Goal: Navigation & Orientation: Find specific page/section

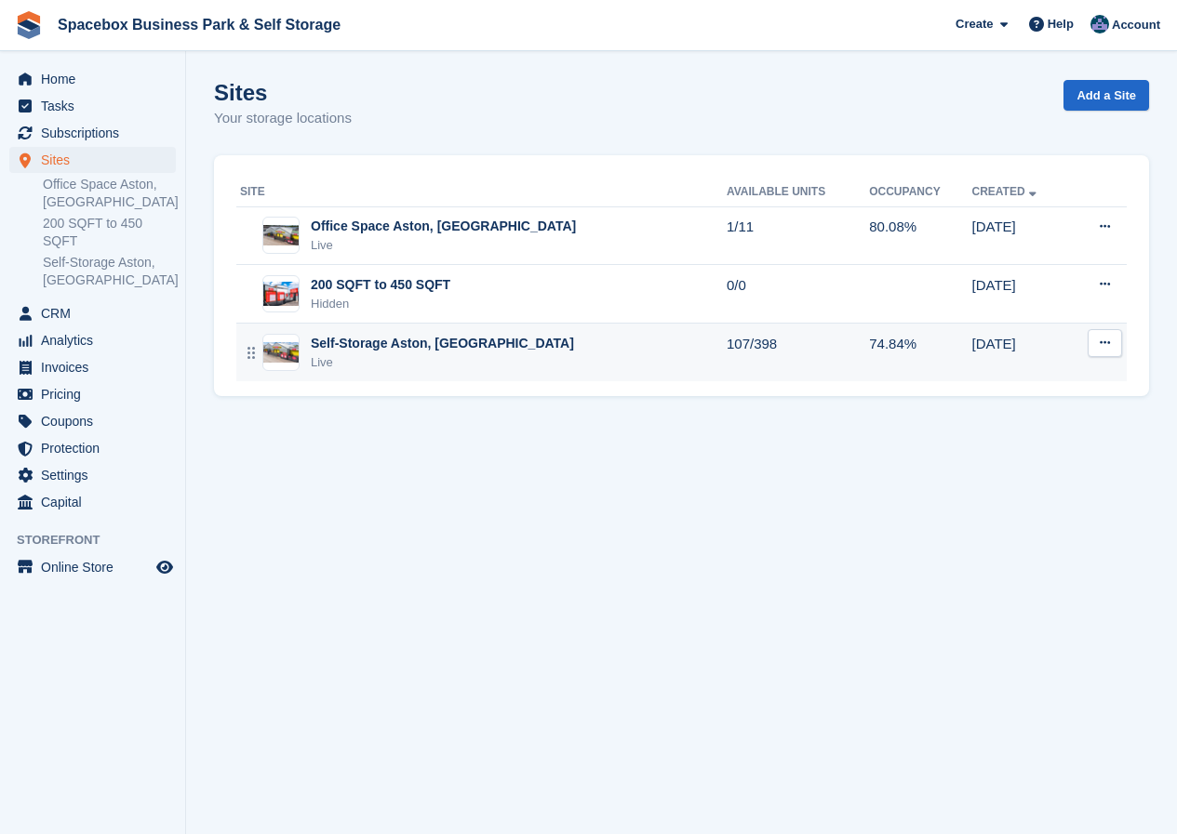
click at [336, 356] on div "Live" at bounding box center [442, 362] width 263 height 19
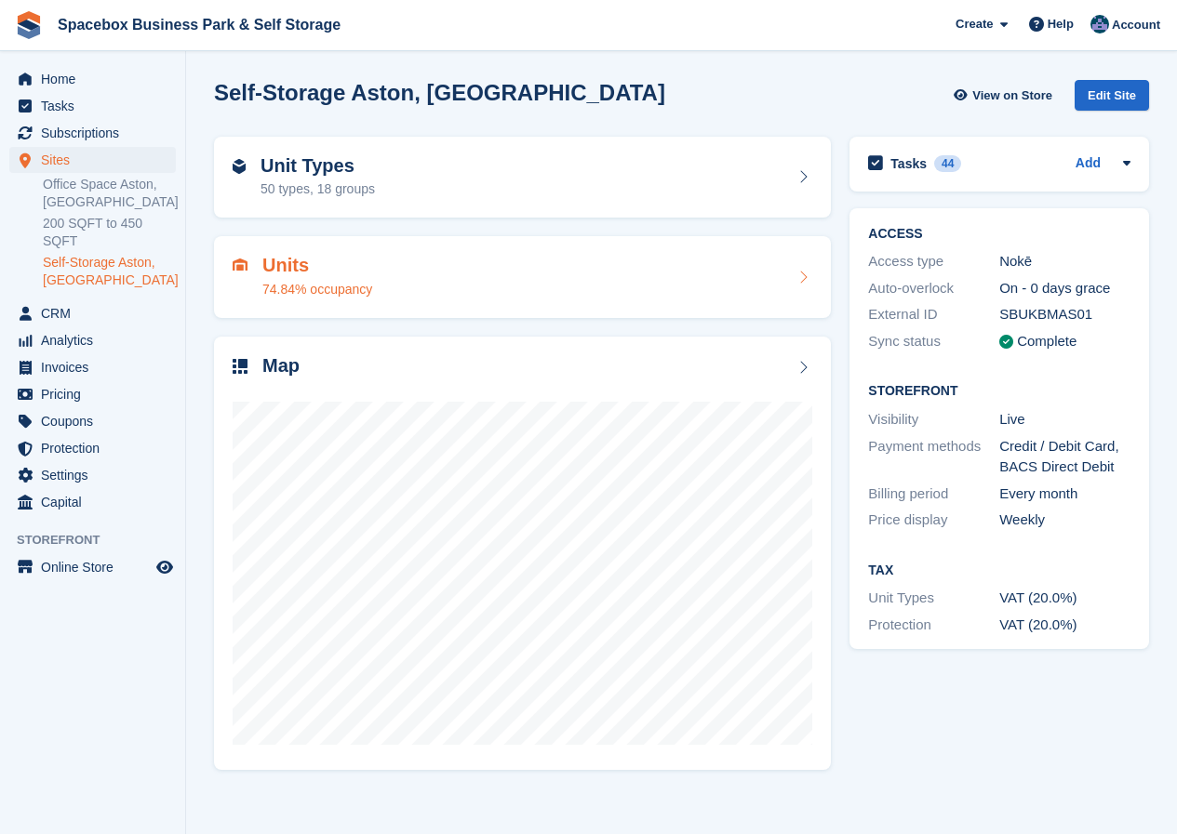
click at [274, 284] on div "74.84% occupancy" at bounding box center [317, 290] width 110 height 20
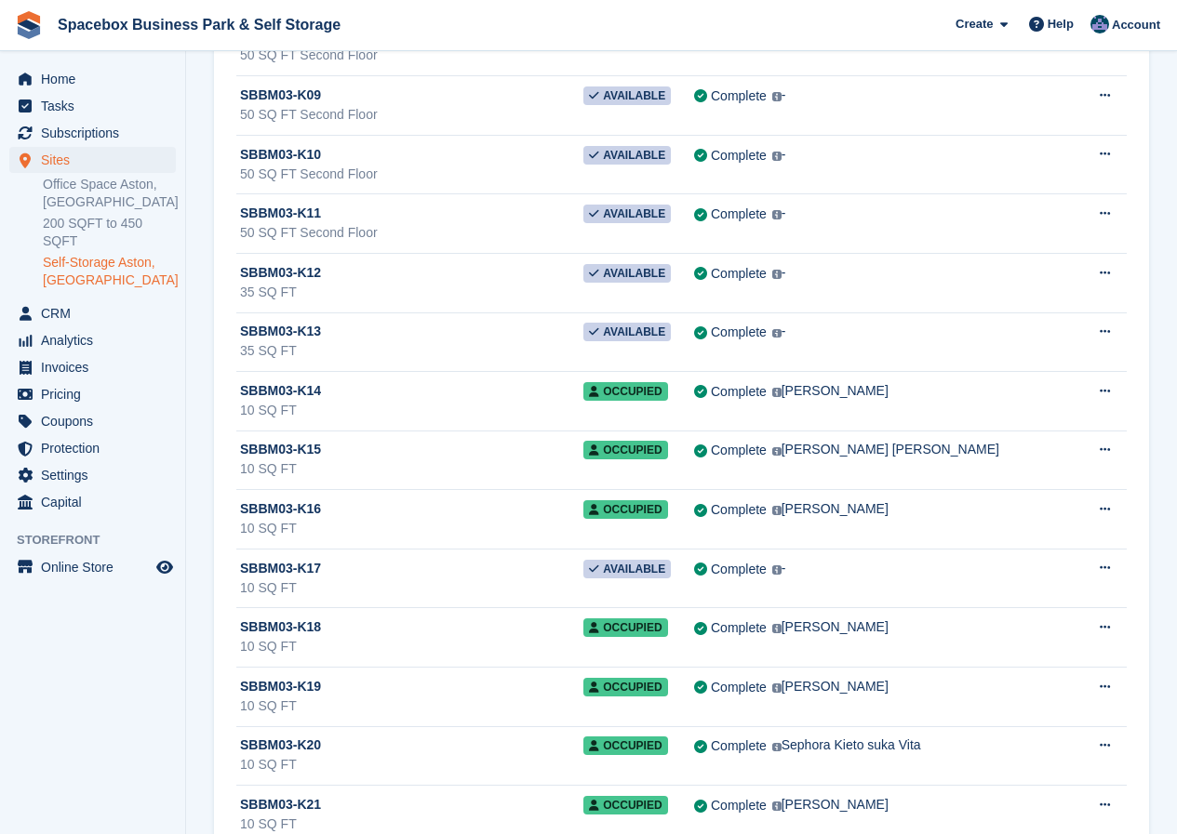
scroll to position [17116, 0]
